Goal: Information Seeking & Learning: Learn about a topic

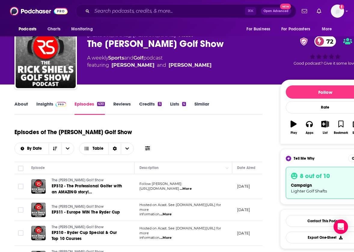
scroll to position [0, 4]
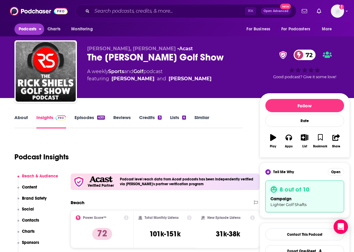
click at [31, 30] on span "Podcasts" at bounding box center [28, 29] width 18 height 8
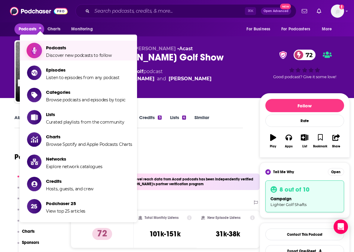
click at [59, 47] on span "Podcasts" at bounding box center [79, 48] width 66 height 6
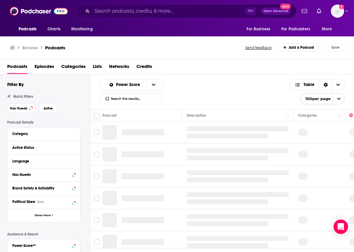
click at [125, 99] on input "List Search Input" at bounding box center [131, 98] width 63 height 11
type input "course cafe"
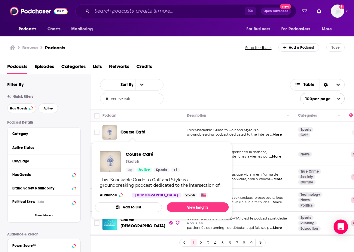
click at [137, 132] on span "Course Café" at bounding box center [133, 132] width 25 height 5
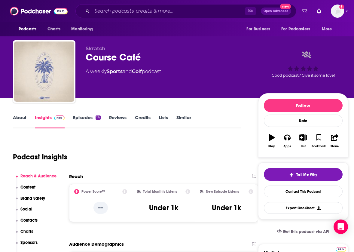
scroll to position [0, 2]
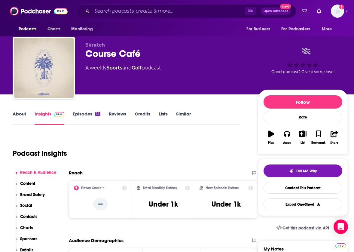
click at [84, 115] on link "Episodes 14" at bounding box center [87, 118] width 28 height 14
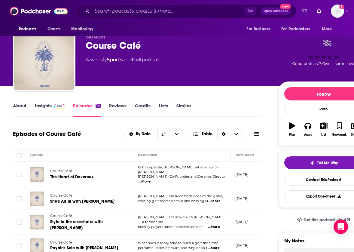
scroll to position [11, 2]
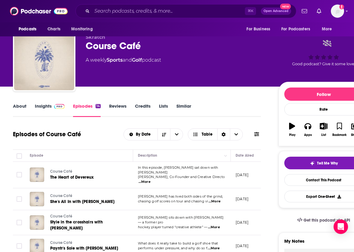
click at [41, 103] on link "Insights" at bounding box center [50, 110] width 30 height 14
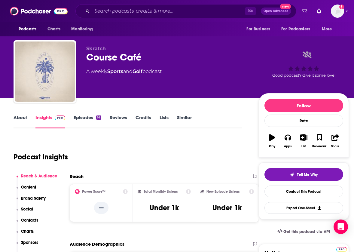
scroll to position [0, 2]
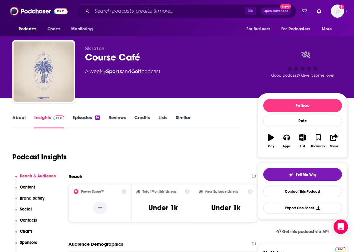
click at [123, 117] on link "Reviews" at bounding box center [117, 122] width 17 height 14
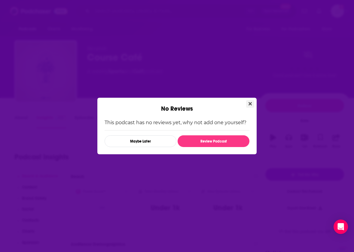
click at [250, 105] on icon "Close" at bounding box center [250, 103] width 3 height 3
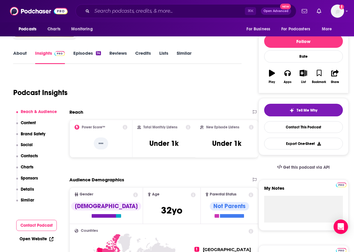
scroll to position [64, 1]
